Goal: Find specific page/section: Find specific page/section

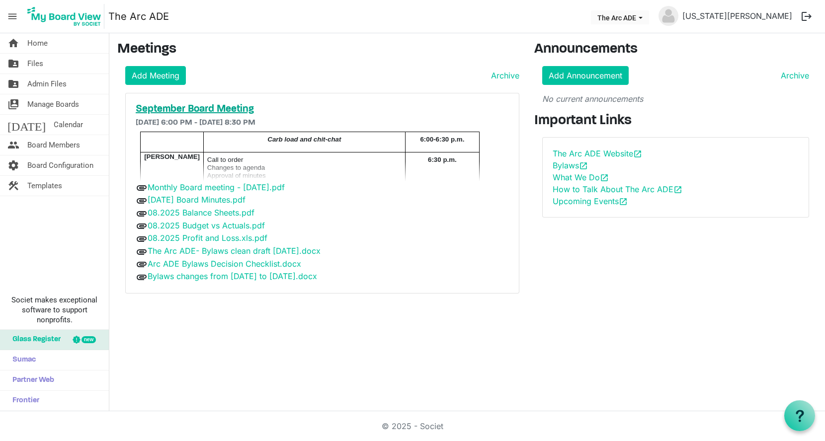
click at [183, 108] on h5 "September Board Meeting" at bounding box center [322, 109] width 373 height 12
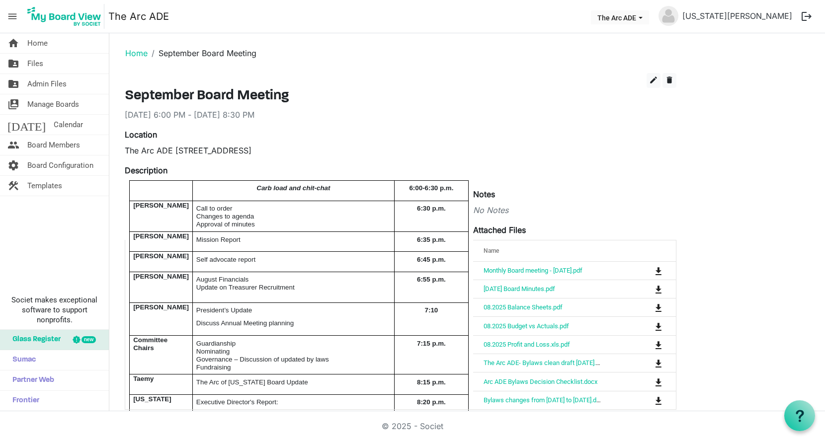
click at [499, 57] on ol "Home September Board Meeting" at bounding box center [467, 53] width 700 height 24
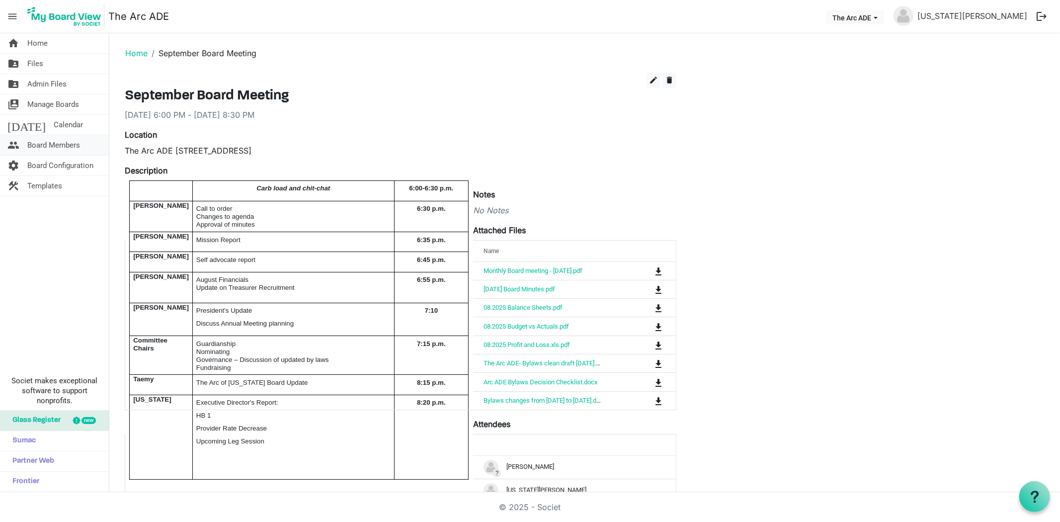
click at [53, 148] on span "Board Members" at bounding box center [53, 145] width 53 height 20
click at [52, 147] on span "Board Members" at bounding box center [53, 145] width 53 height 20
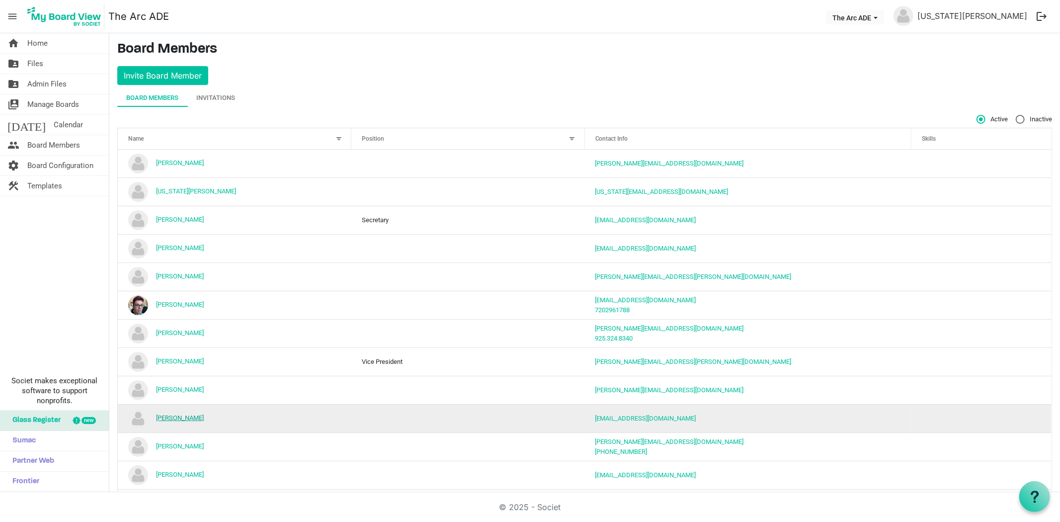
click at [175, 418] on link "Logan Ashcraft" at bounding box center [180, 417] width 48 height 7
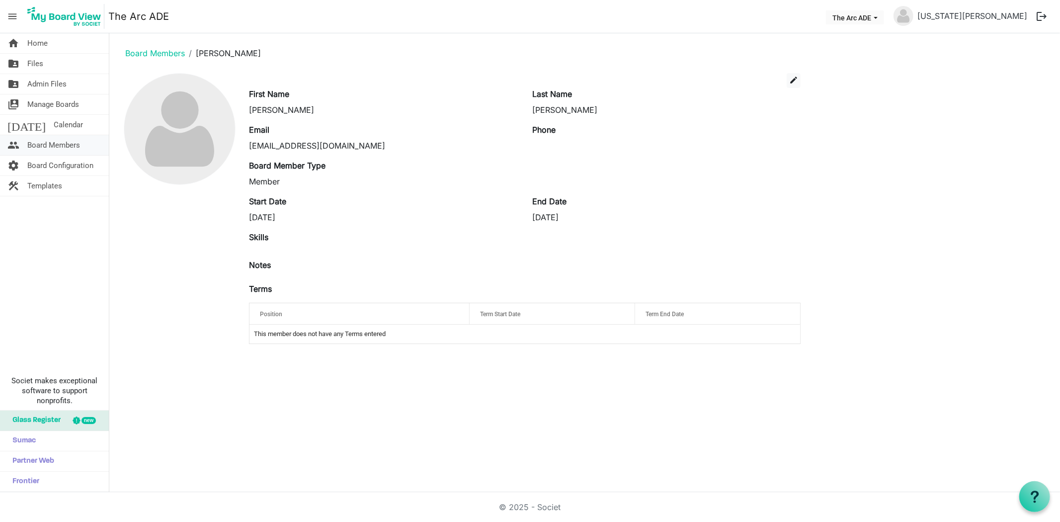
click at [57, 141] on span "Board Members" at bounding box center [53, 145] width 53 height 20
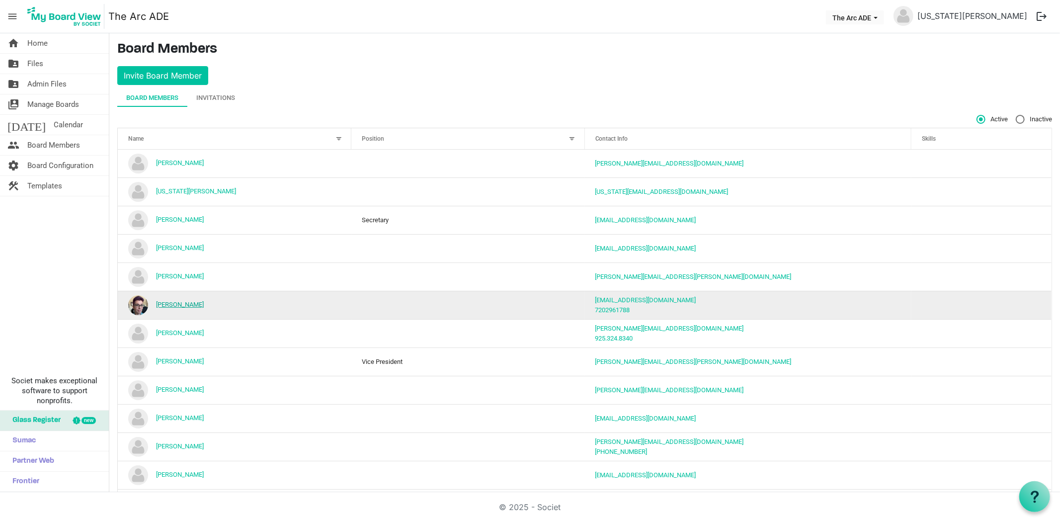
click at [183, 301] on link "[PERSON_NAME]" at bounding box center [180, 304] width 48 height 7
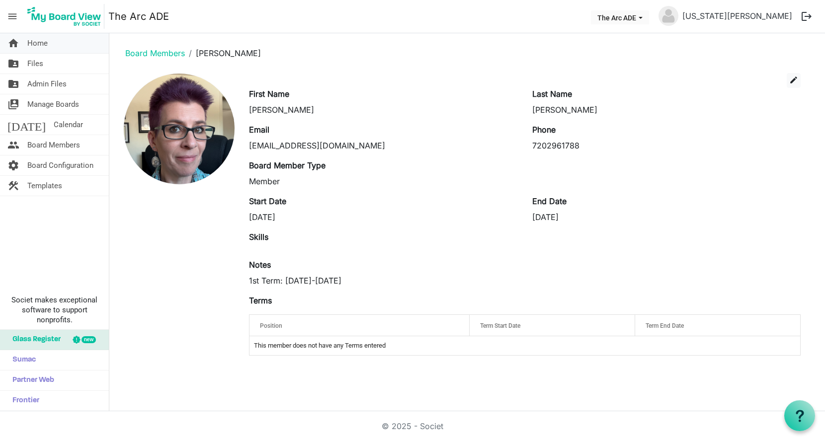
click at [41, 46] on span "Home" at bounding box center [37, 43] width 20 height 20
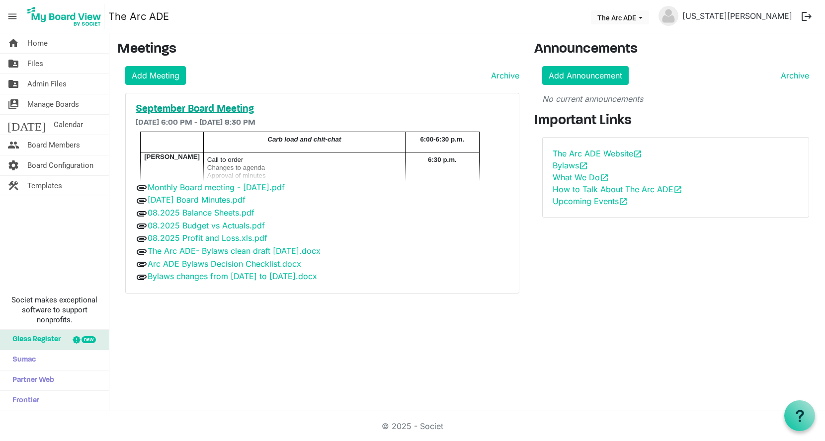
click at [183, 107] on h5 "September Board Meeting" at bounding box center [322, 109] width 373 height 12
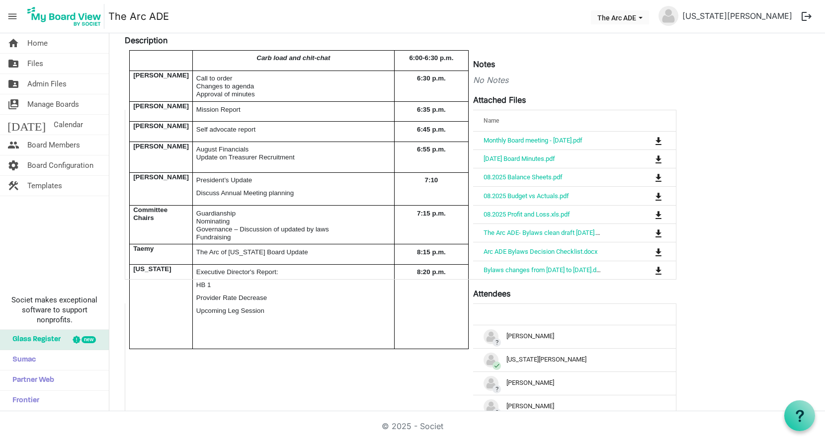
scroll to position [165, 0]
